Goal: Communication & Community: Answer question/provide support

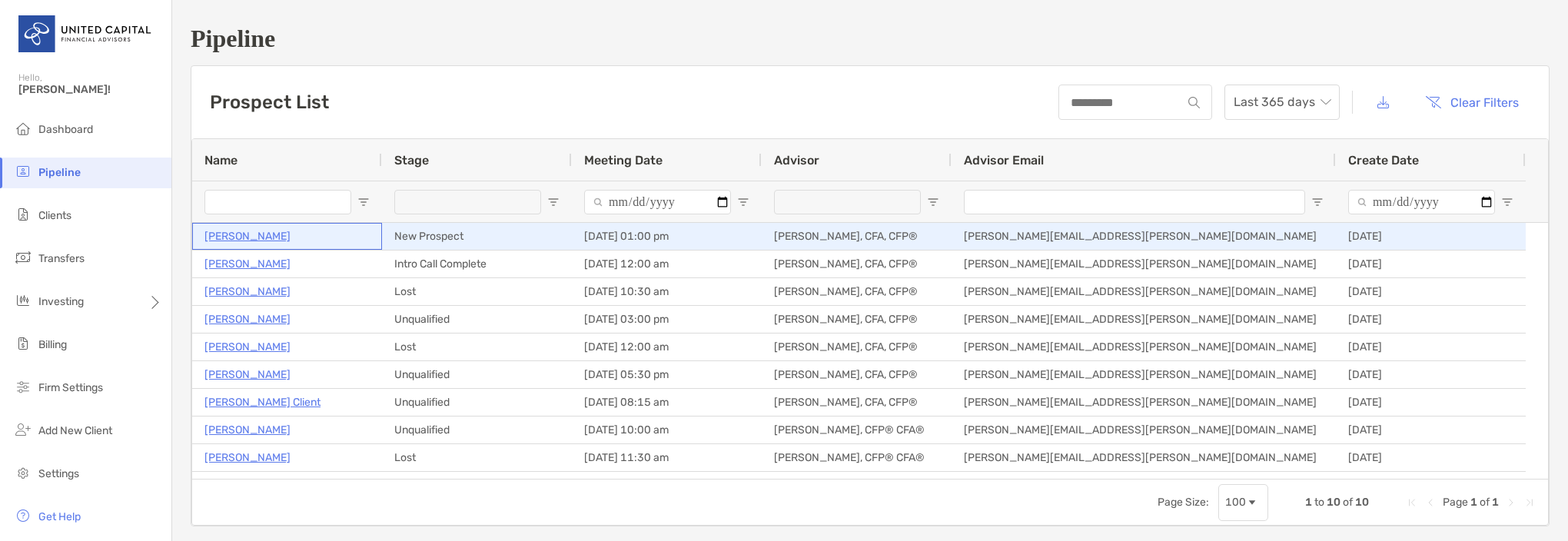
click at [248, 239] on p "[PERSON_NAME]" at bounding box center [247, 237] width 86 height 19
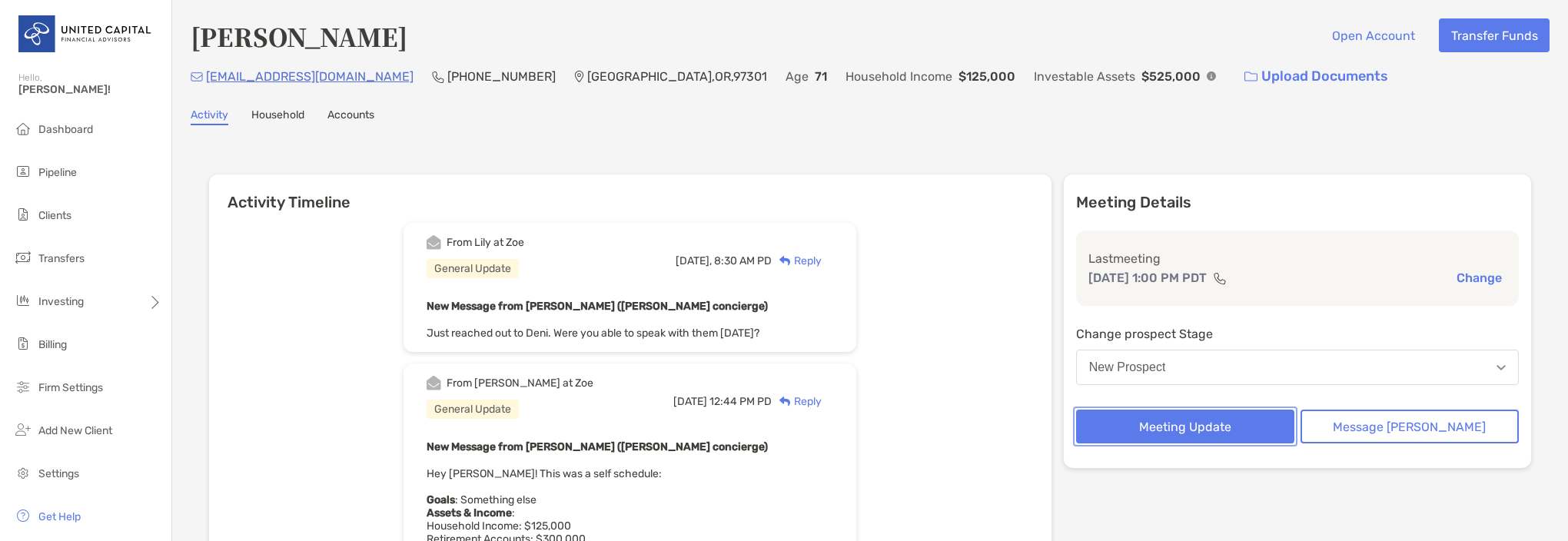
click at [1200, 429] on button "Meeting Update" at bounding box center [1185, 427] width 218 height 34
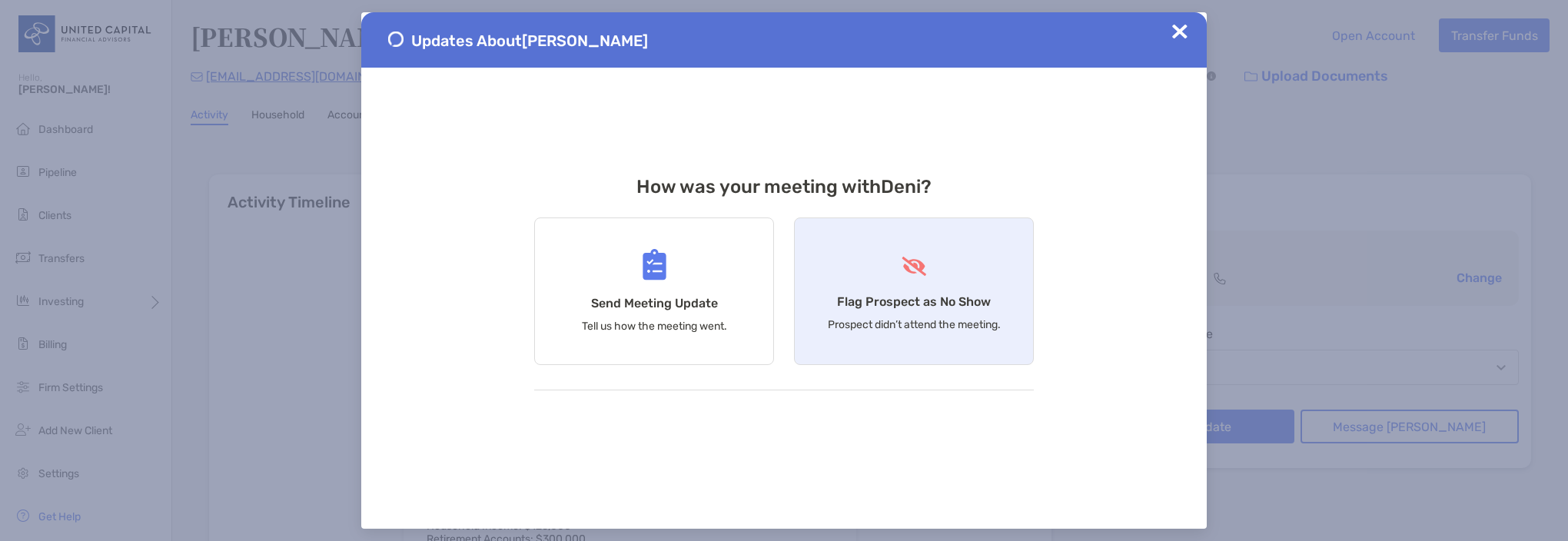
click at [882, 309] on div "Flag Prospect as No Show Prospect didn’t attend the meeting." at bounding box center [913, 291] width 240 height 147
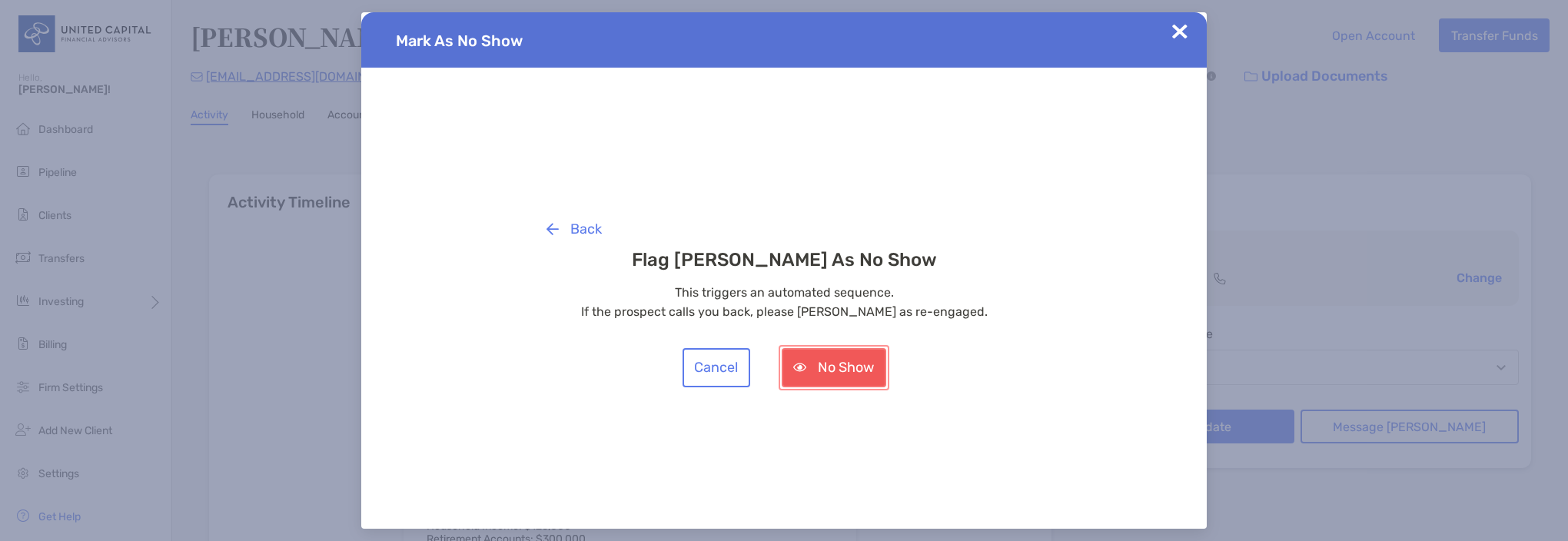
click at [833, 369] on button "No Show" at bounding box center [834, 367] width 105 height 39
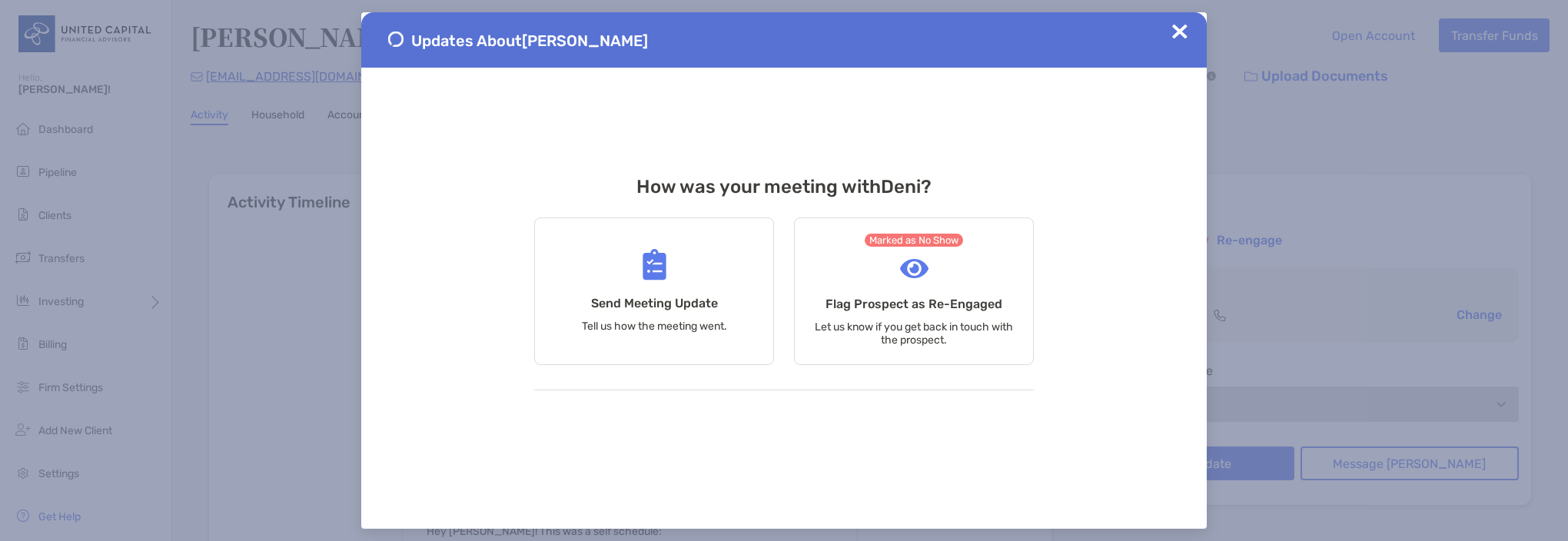
click at [1178, 34] on img at bounding box center [1180, 32] width 16 height 16
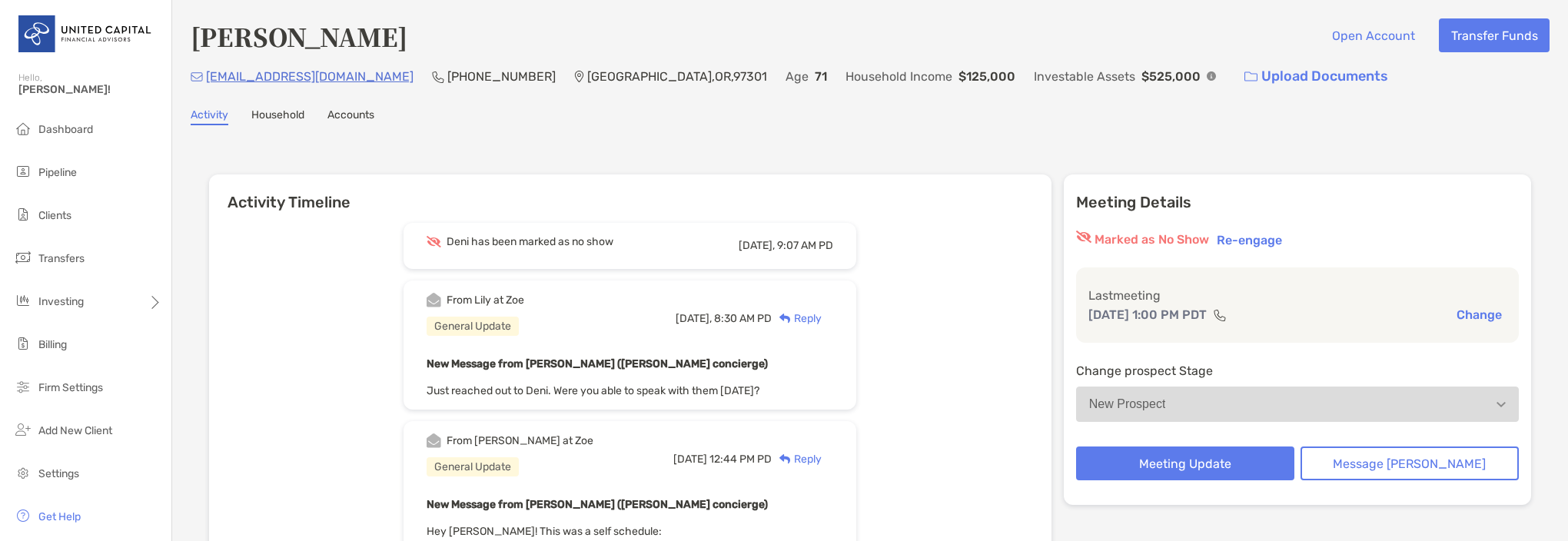
click at [821, 314] on div "Reply" at bounding box center [797, 318] width 50 height 16
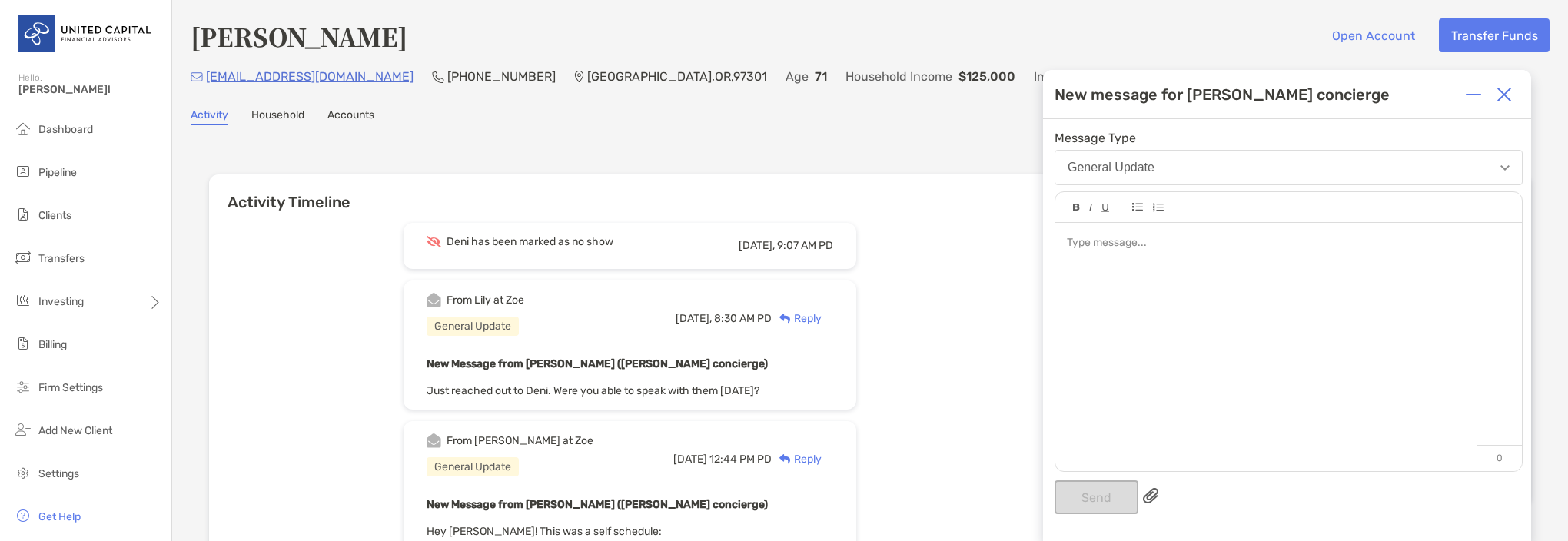
click at [1247, 167] on button "General Update" at bounding box center [1289, 168] width 468 height 35
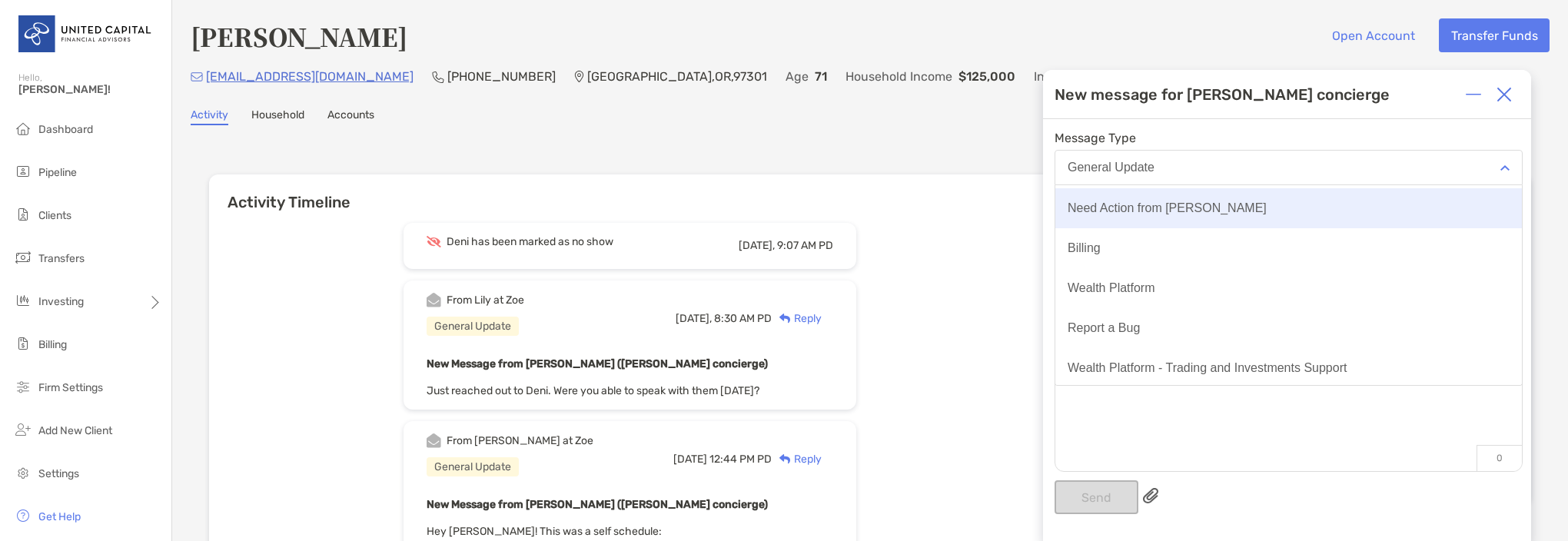
scroll to position [80, 0]
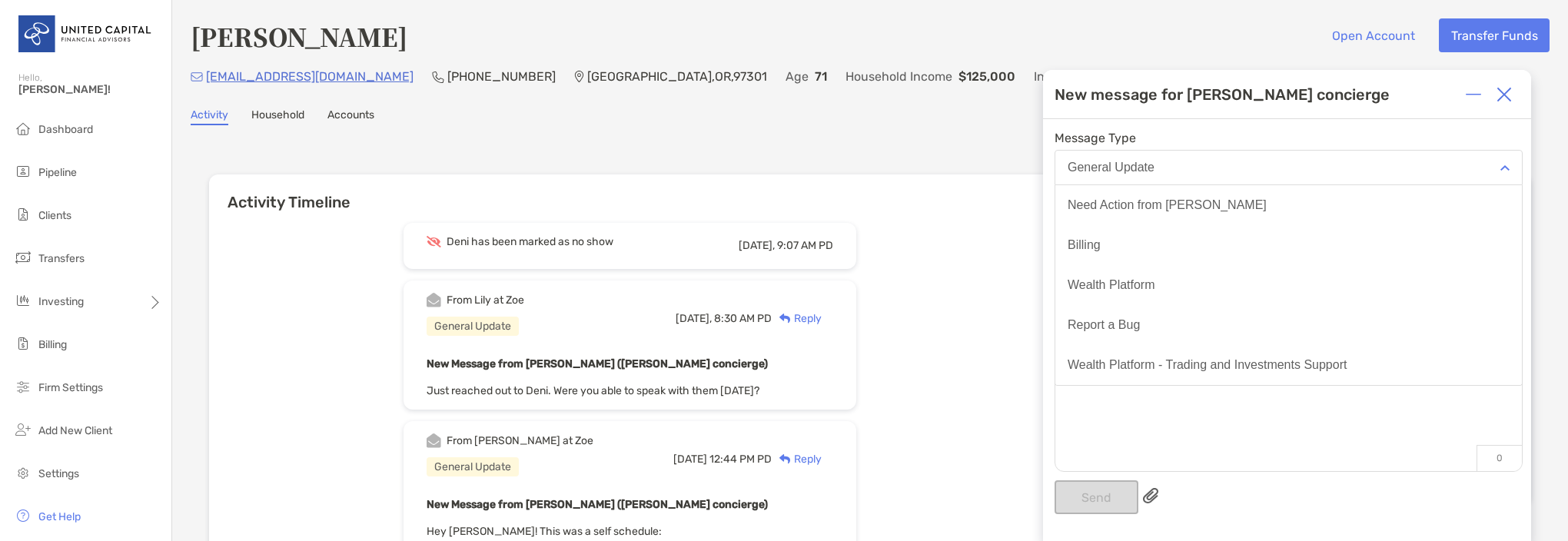
click at [1151, 431] on div at bounding box center [1288, 339] width 466 height 233
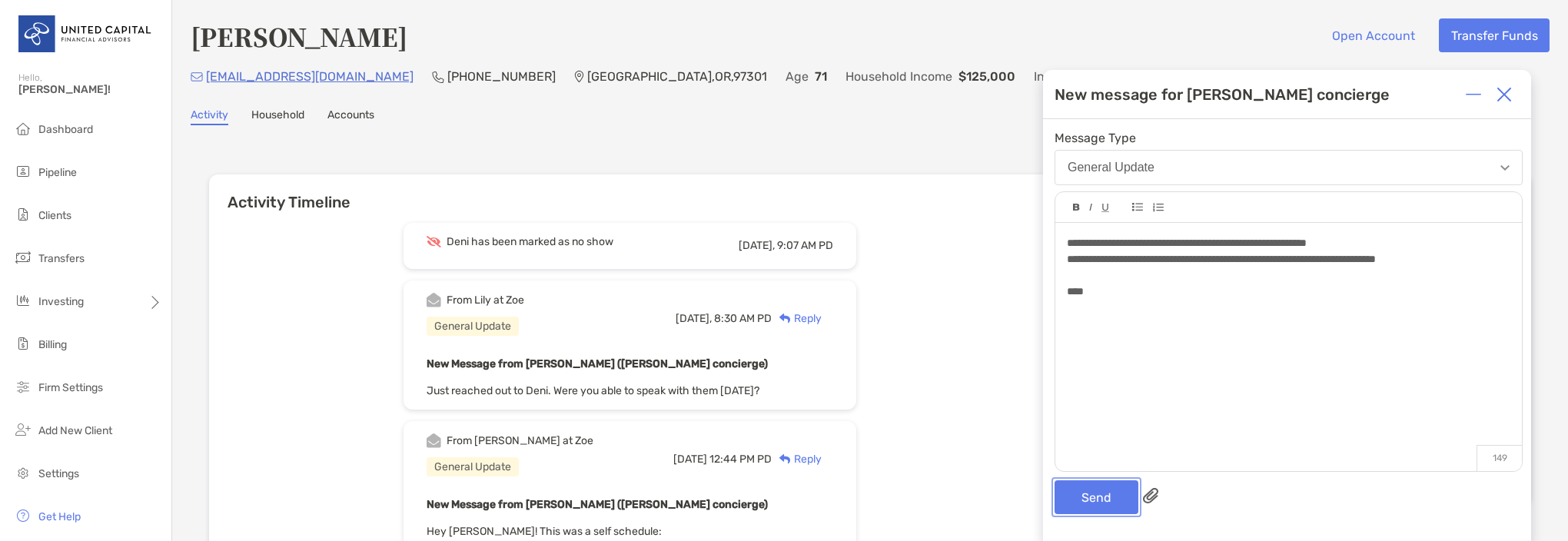
click at [1111, 496] on button "Send" at bounding box center [1097, 496] width 83 height 34
